Goal: Task Accomplishment & Management: Manage account settings

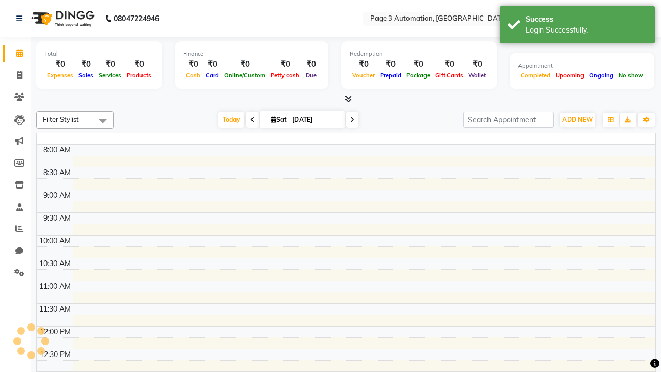
select select "en"
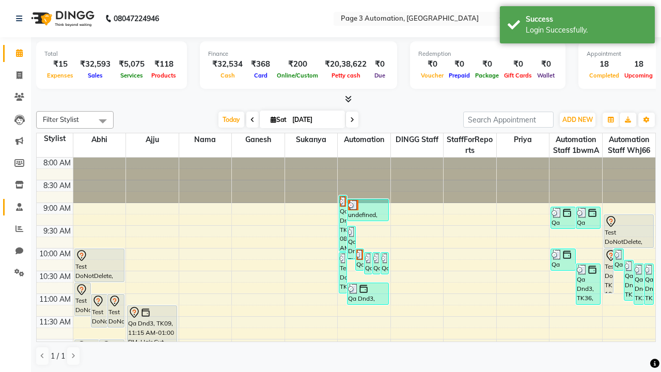
click at [16, 207] on span at bounding box center [19, 208] width 18 height 12
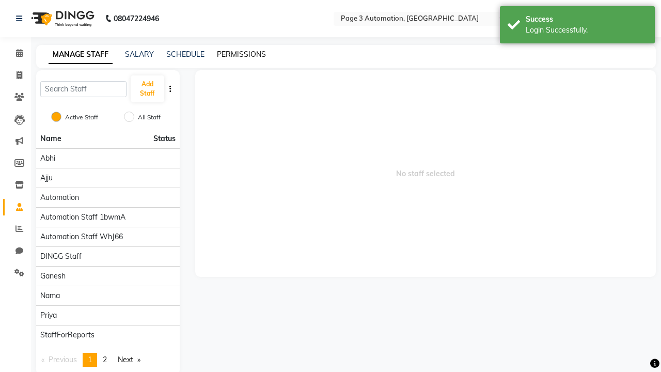
click at [241, 54] on link "PERMISSIONS" at bounding box center [241, 54] width 49 height 9
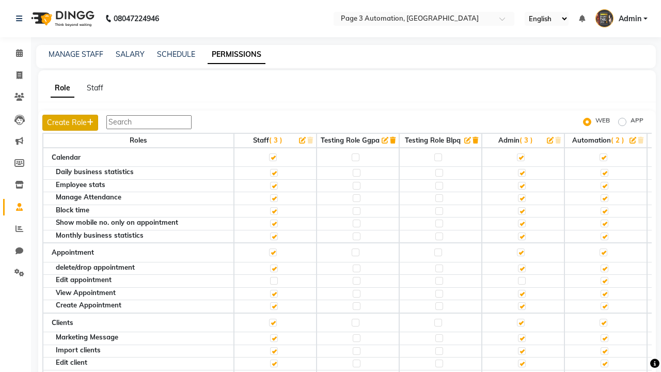
click at [71, 122] on button "Create Role" at bounding box center [70, 123] width 56 height 16
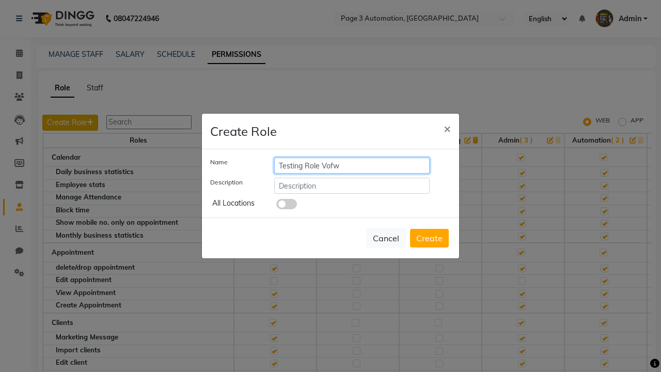
type input "Testing Role Vofw"
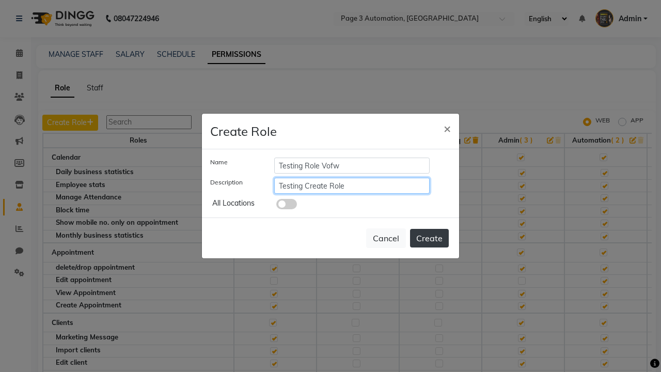
type input "Testing Create Role"
click at [429, 238] on button "Create" at bounding box center [429, 238] width 39 height 19
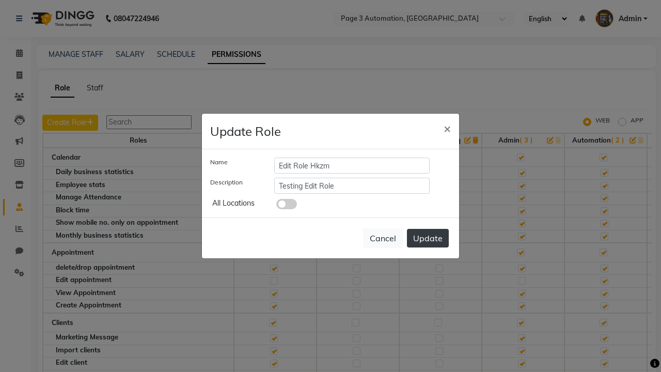
click at [428, 238] on button "Update" at bounding box center [428, 238] width 42 height 19
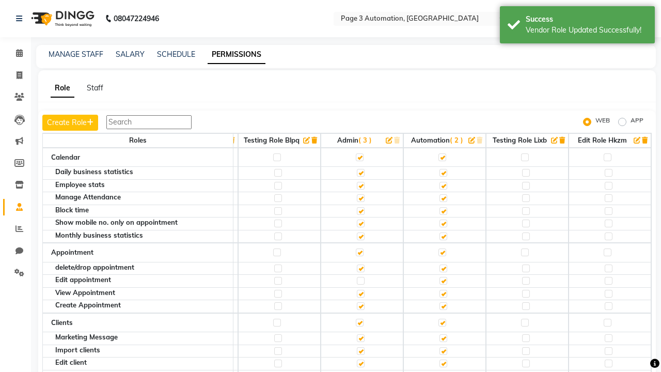
click at [646, 140] on icon "button" at bounding box center [645, 140] width 6 height 7
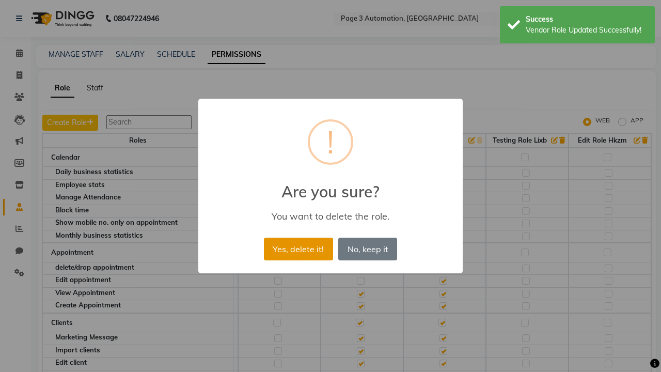
click at [298, 249] on button "Yes, delete it!" at bounding box center [298, 249] width 69 height 23
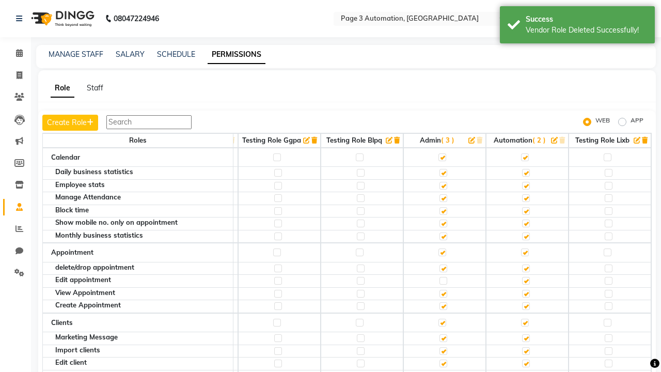
scroll to position [10, 0]
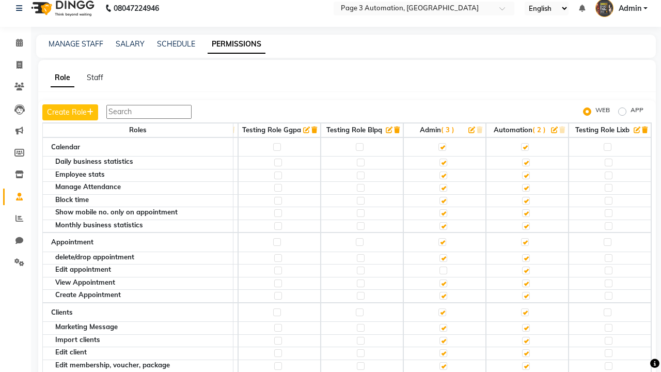
click at [622, 8] on span "Admin" at bounding box center [630, 8] width 23 height 11
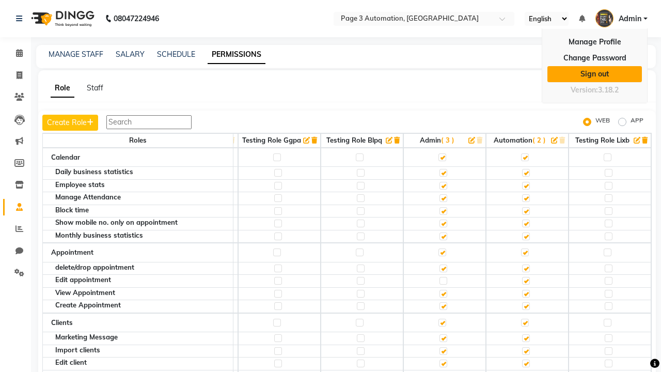
click at [595, 74] on link "Sign out" at bounding box center [595, 74] width 95 height 16
